Goal: Contribute content

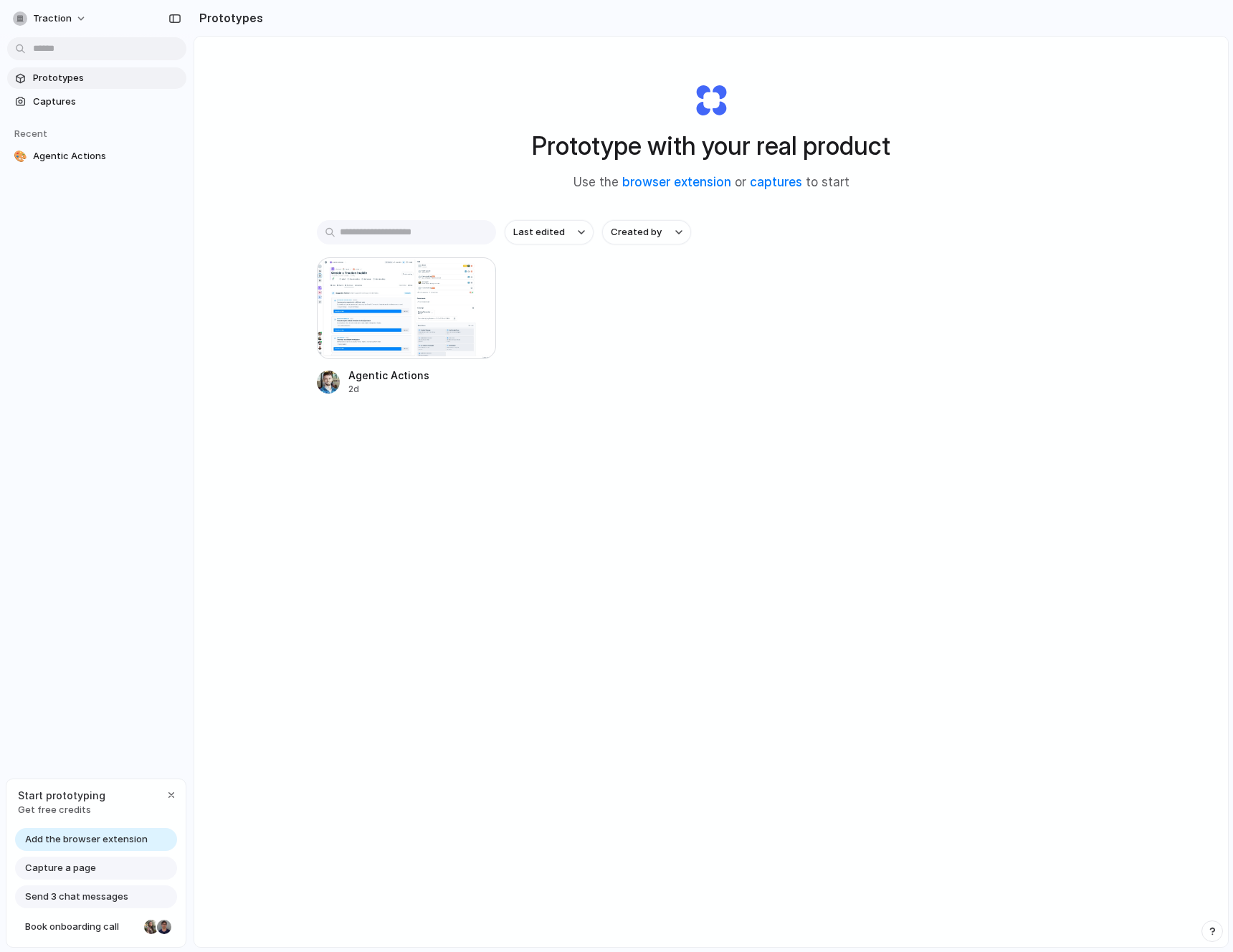
click at [74, 81] on span "Prototypes" at bounding box center [106, 78] width 147 height 14
click at [771, 181] on link "captures" at bounding box center [775, 182] width 52 height 14
click at [626, 358] on div "Agentic Actions 2d" at bounding box center [711, 326] width 788 height 138
click at [765, 182] on link "captures" at bounding box center [775, 182] width 52 height 14
click at [664, 184] on link "browser extension" at bounding box center [676, 182] width 109 height 14
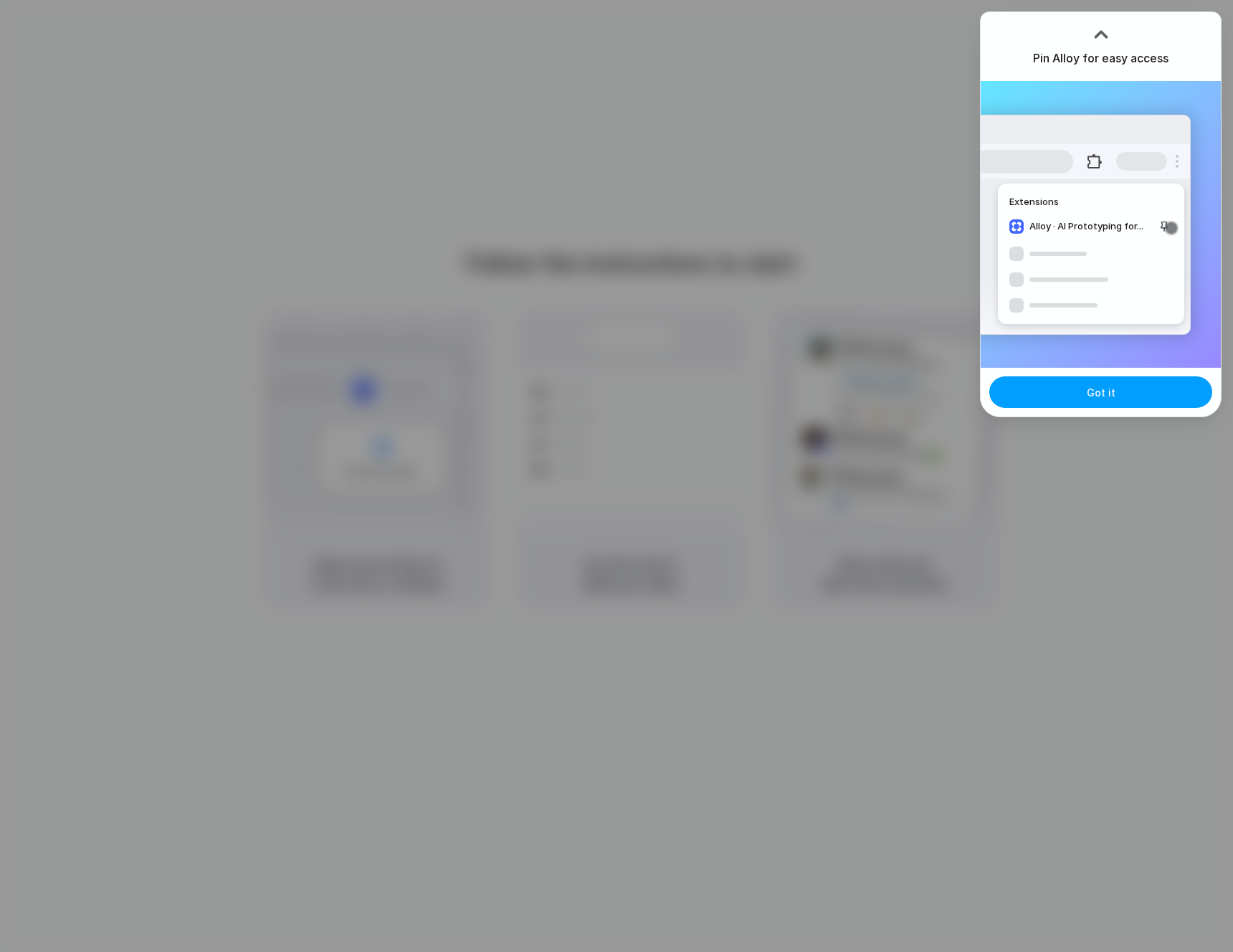
click at [1163, 402] on button "Got it" at bounding box center [1100, 392] width 223 height 31
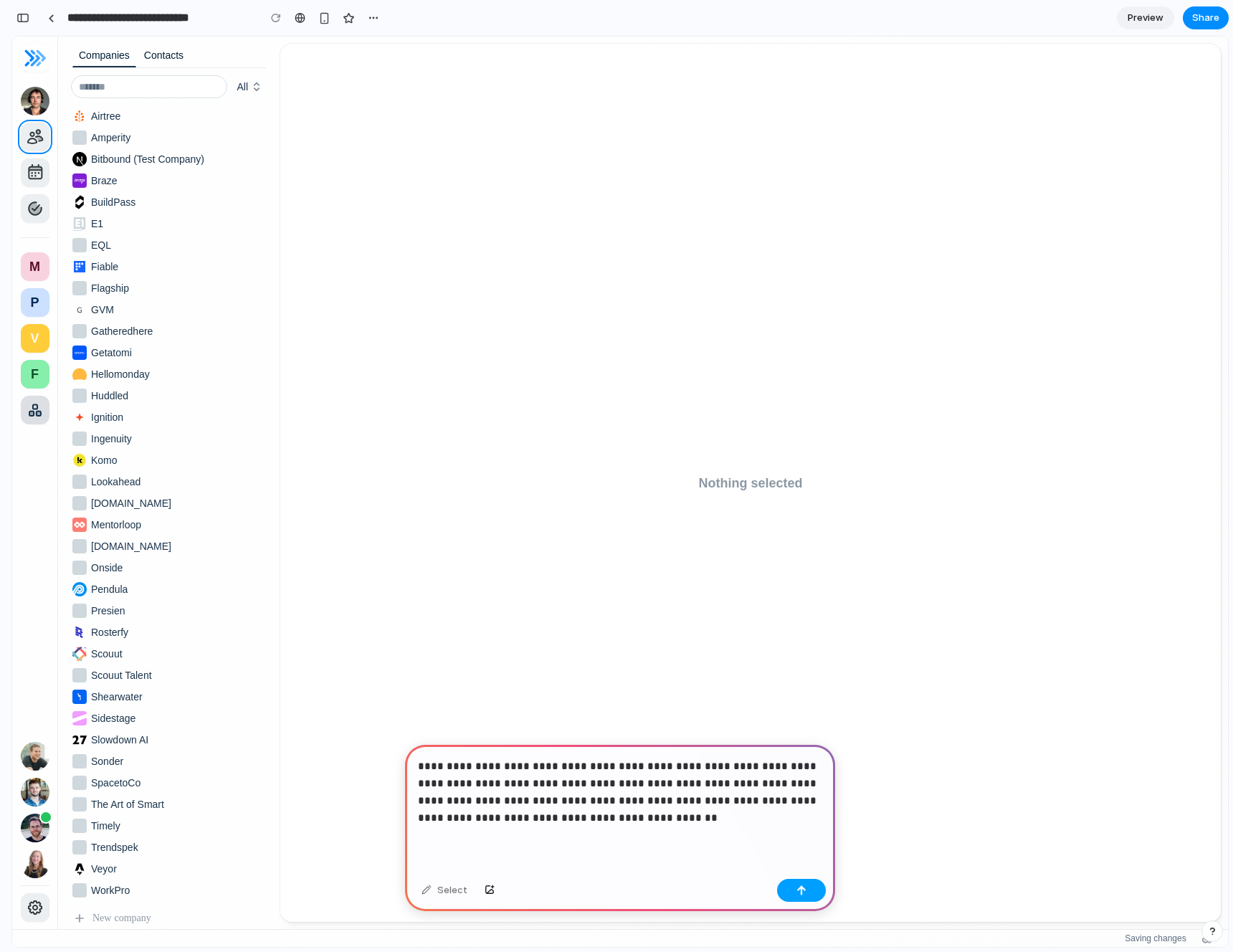
click at [808, 896] on button "button" at bounding box center [801, 890] width 49 height 23
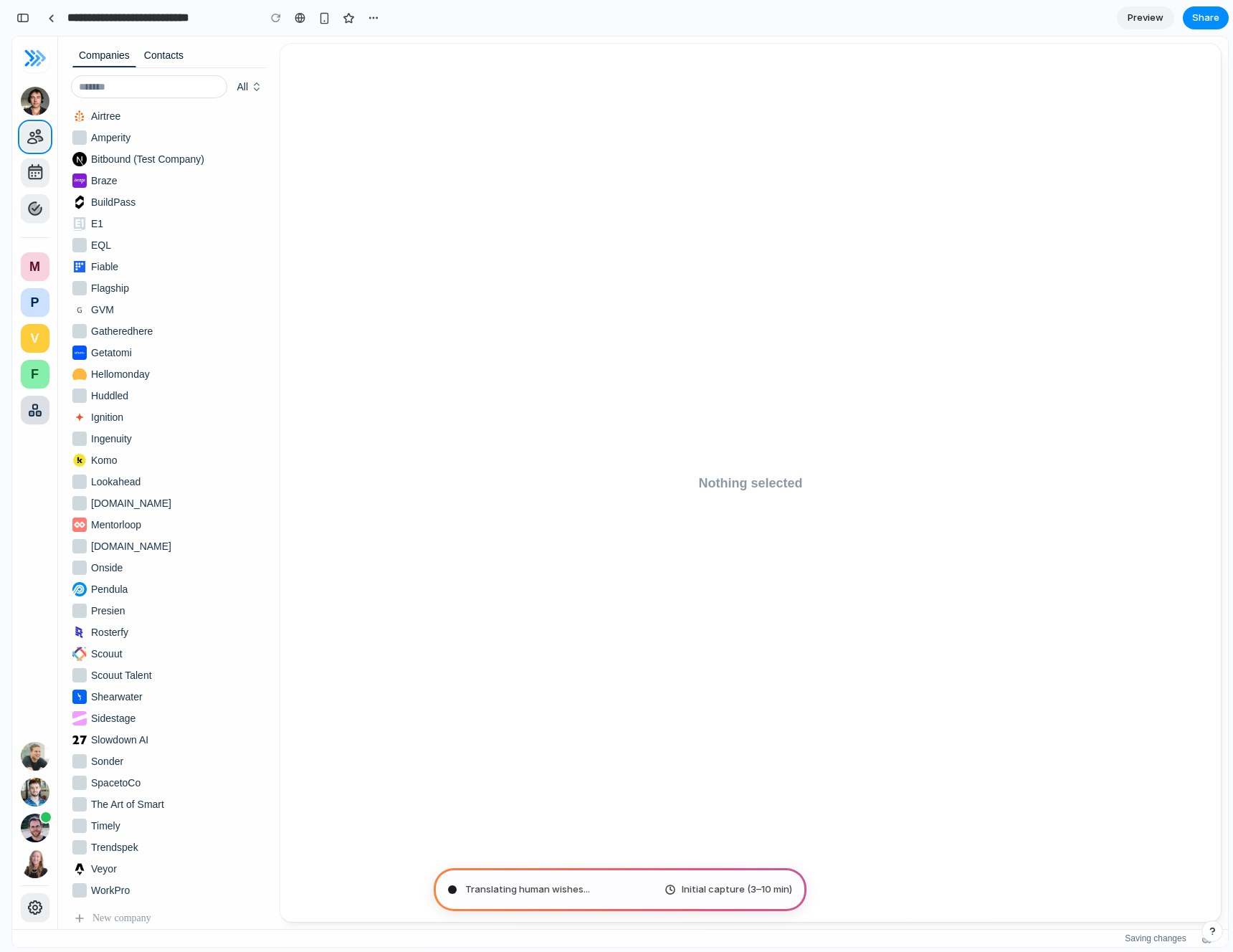
click at [571, 886] on span "Translating human wishes ..." at bounding box center [528, 890] width 125 height 14
click at [732, 897] on div "Translating human wishes .. Initial capture (3–10 min)" at bounding box center [620, 890] width 372 height 43
click at [731, 892] on span "Initial capture (3–10 min)" at bounding box center [737, 890] width 110 height 14
type input "**********"
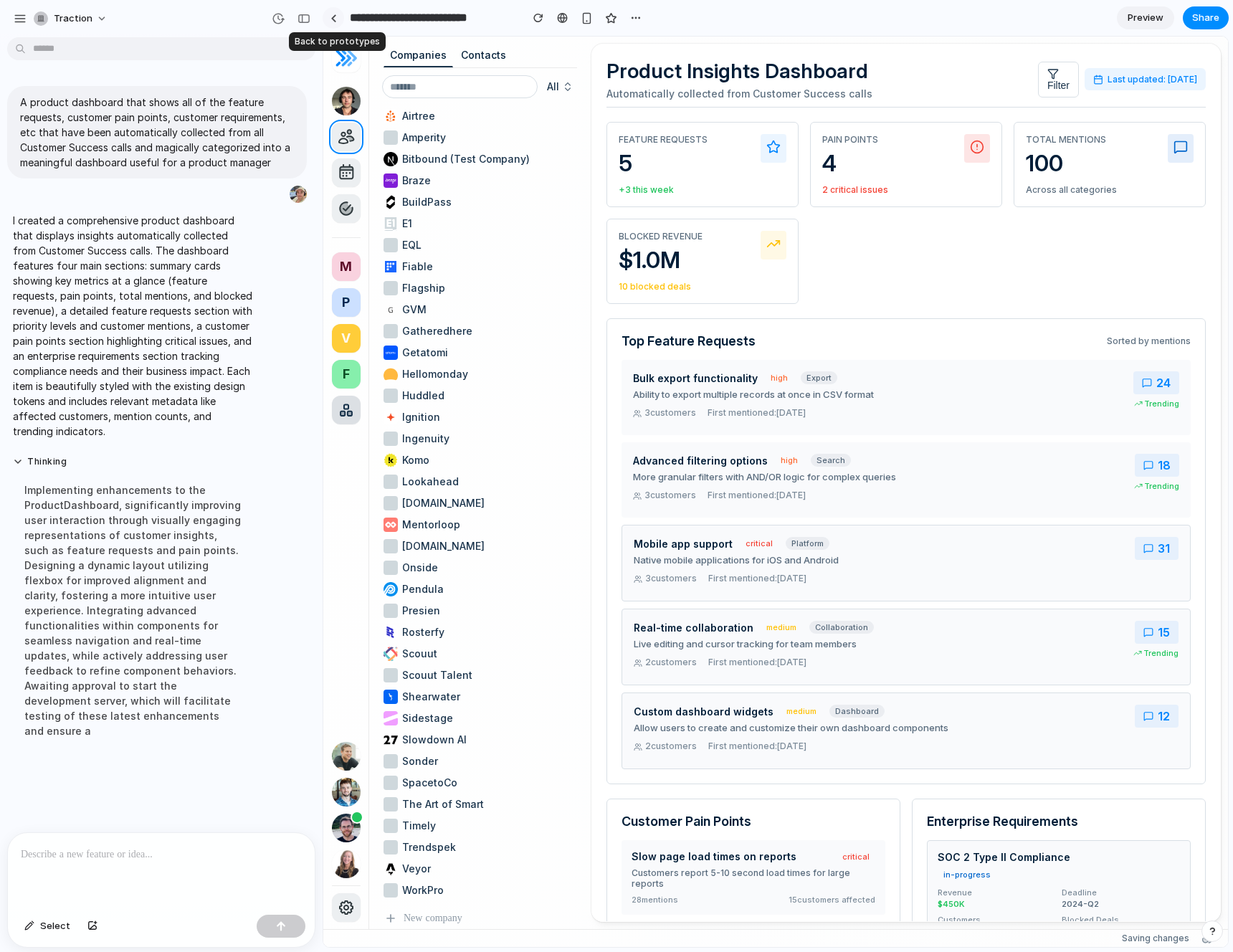
click at [329, 24] on link at bounding box center [333, 17] width 21 height 21
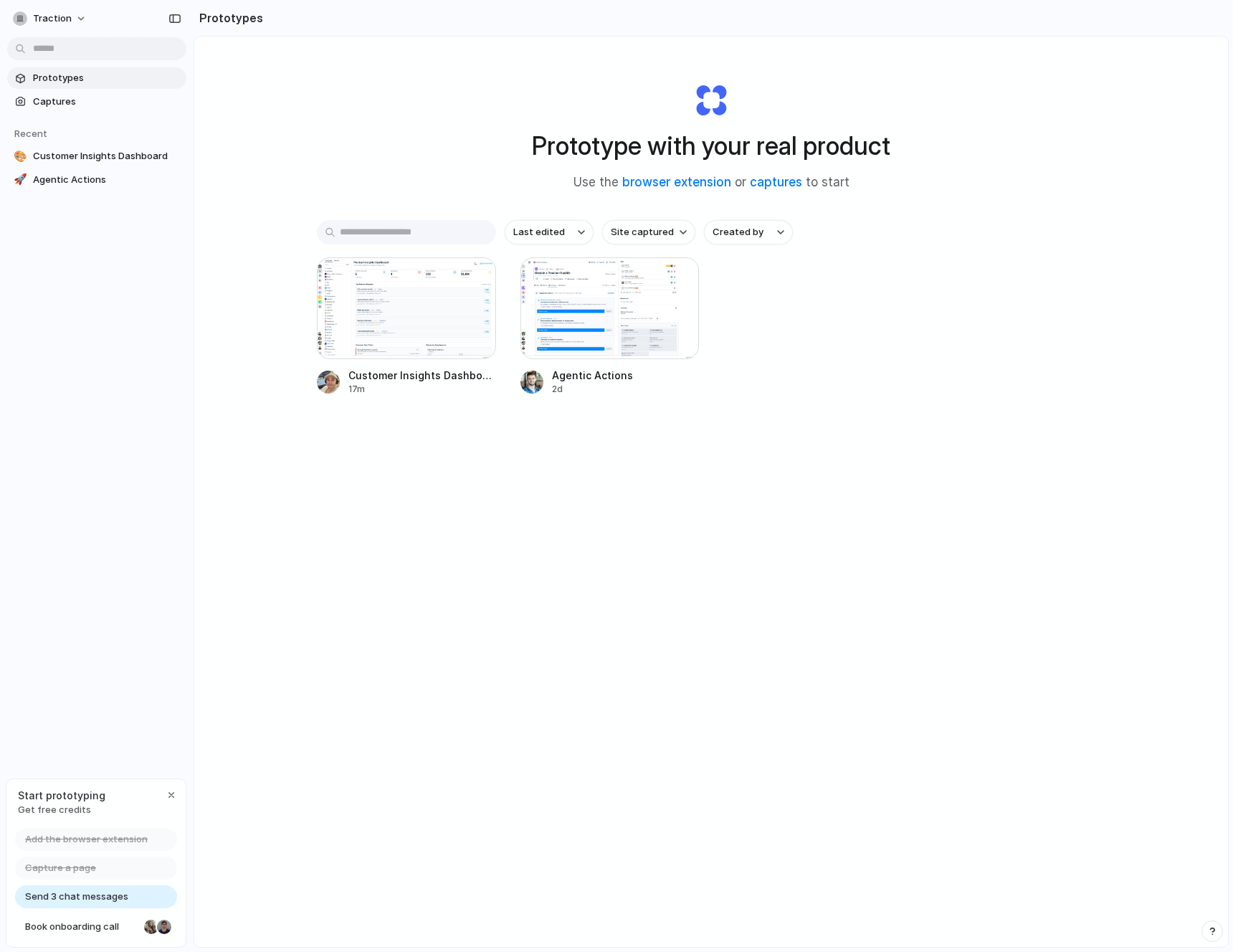
drag, startPoint x: 177, startPoint y: 22, endPoint x: 187, endPoint y: 29, distance: 12.2
click at [177, 22] on div "button" at bounding box center [175, 18] width 13 height 10
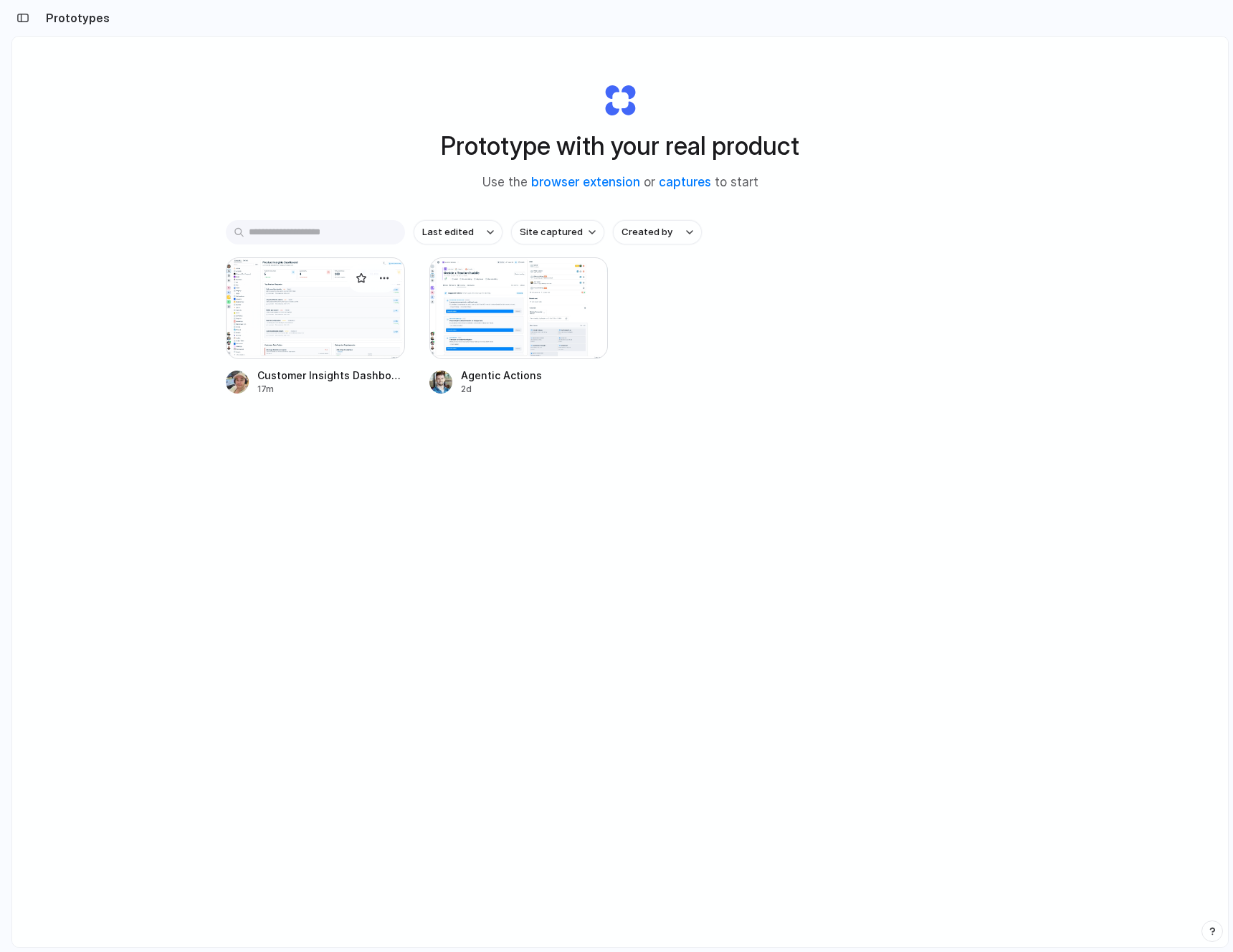
click at [347, 312] on div at bounding box center [315, 308] width 179 height 102
